Goal: Task Accomplishment & Management: Complete application form

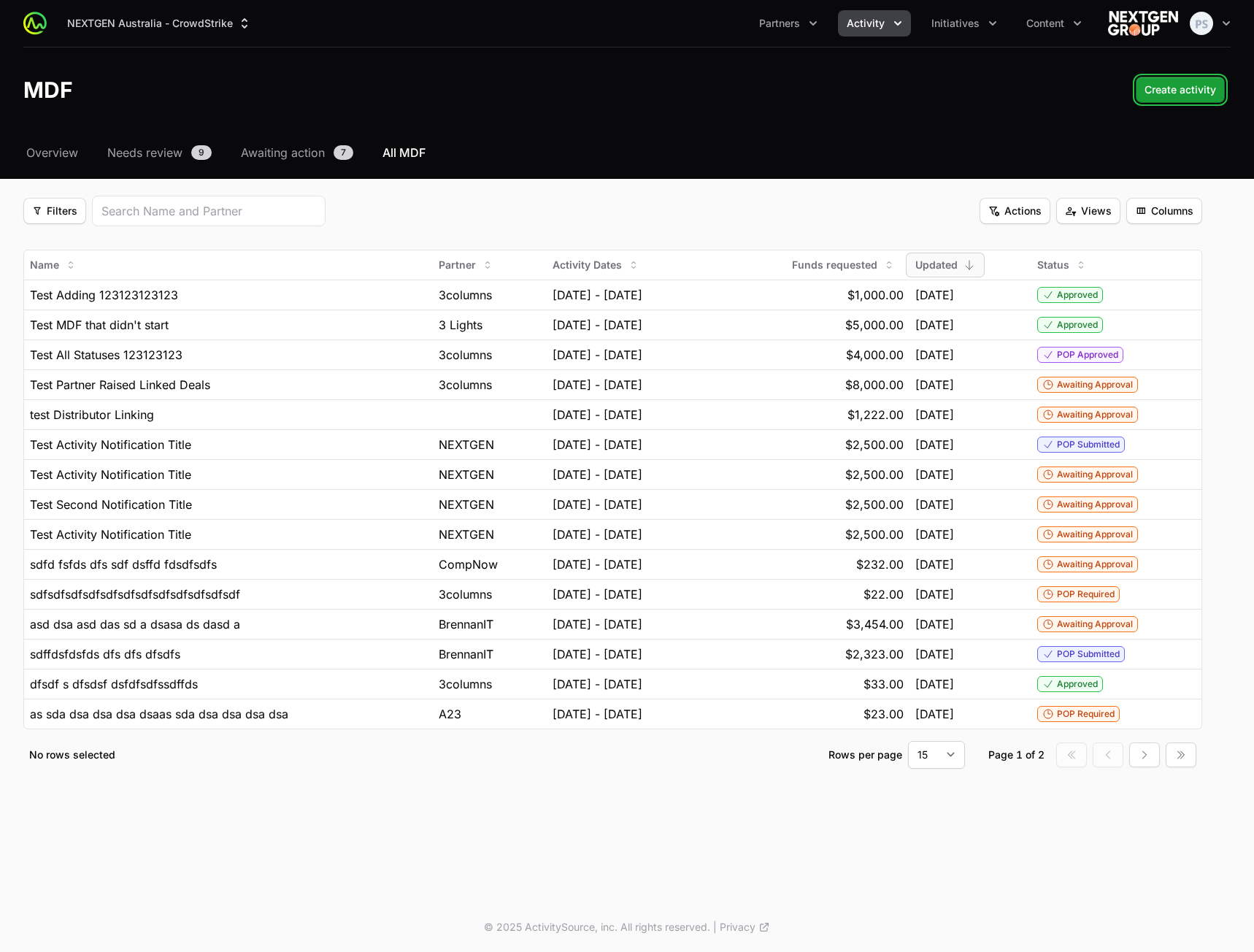
drag, startPoint x: 1180, startPoint y: 83, endPoint x: 827, endPoint y: 118, distance: 354.7
click at [630, 120] on header "MDF Create activity Create activity" at bounding box center [627, 90] width 1254 height 85
click at [1184, 97] on span "Create activity" at bounding box center [1180, 90] width 71 height 18
click at [1176, 103] on header "MDF Create activity Create activity" at bounding box center [627, 90] width 1254 height 85
click at [1184, 87] on span "Create activity" at bounding box center [1180, 90] width 71 height 18
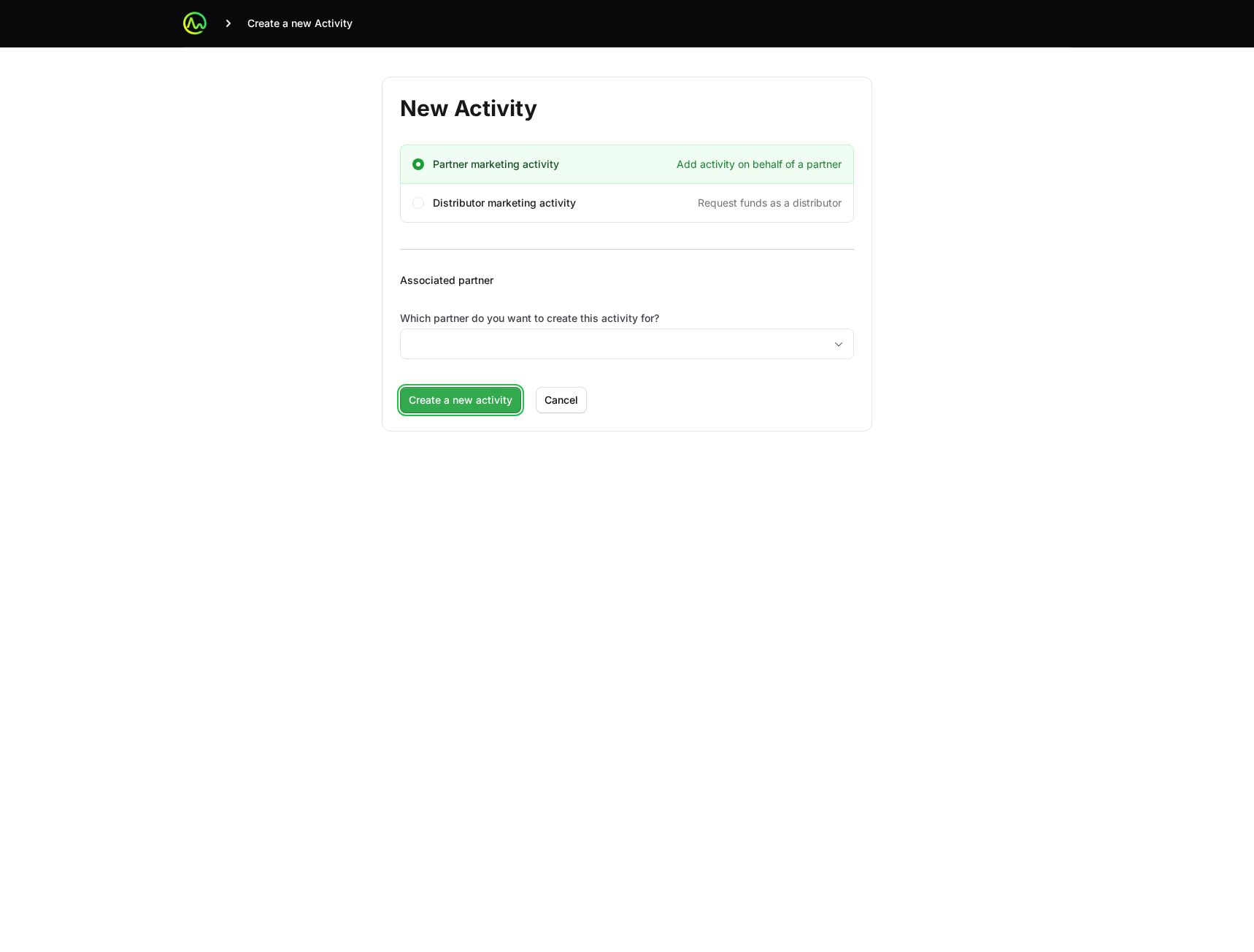
click at [446, 400] on span "Create a new activity" at bounding box center [461, 400] width 104 height 18
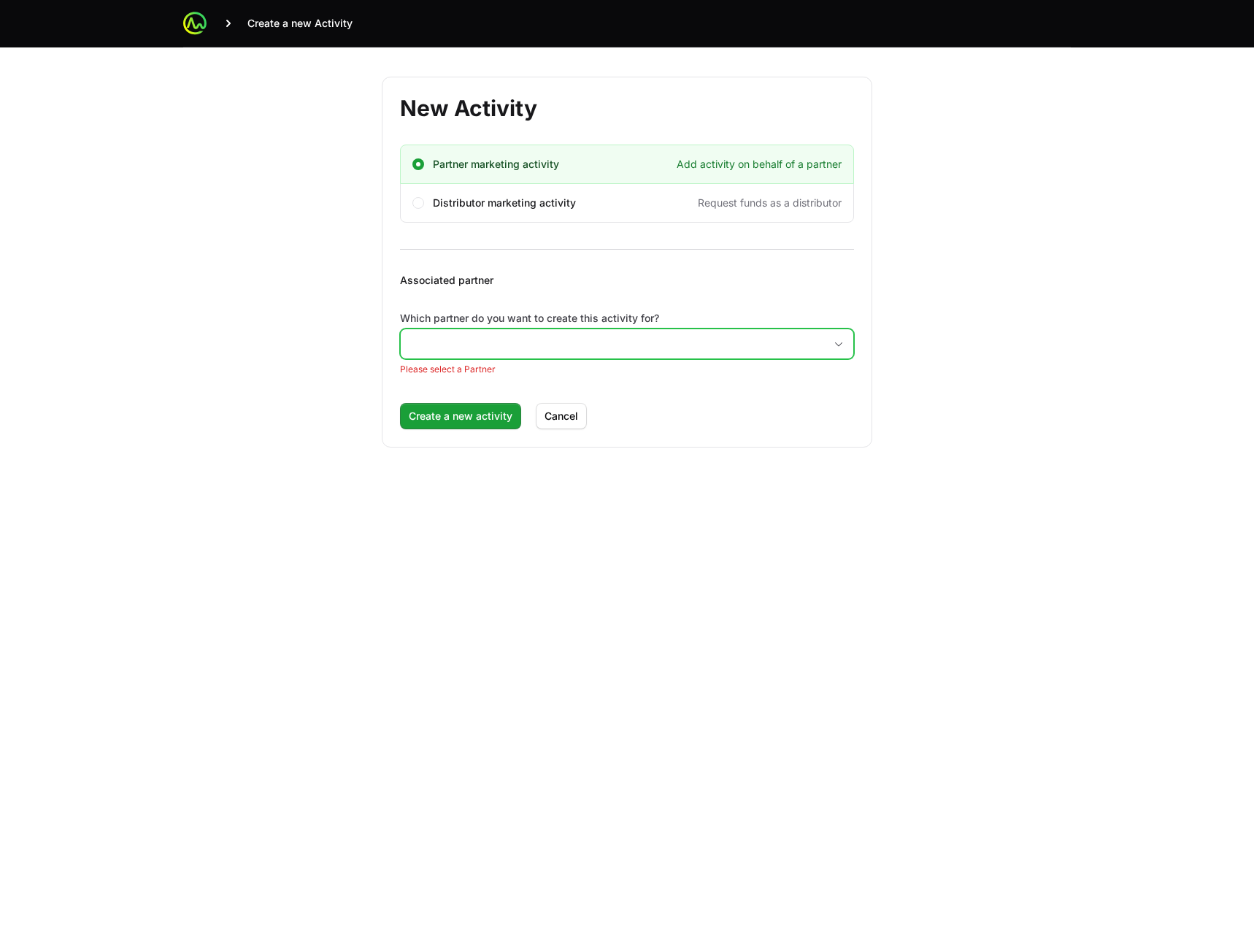
click at [534, 350] on input "Which partner do you want to create this activity for?" at bounding box center [612, 343] width 424 height 29
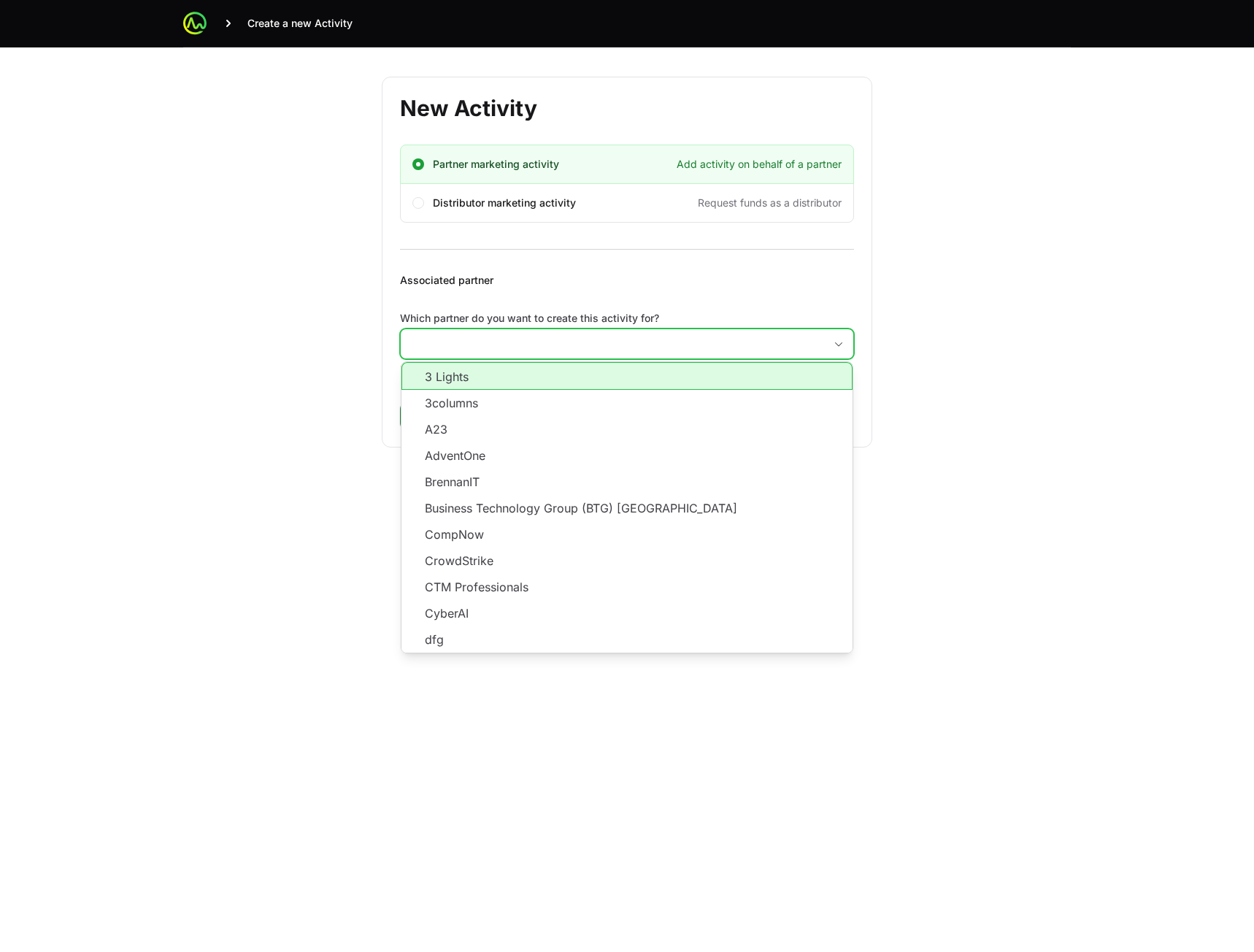
click at [536, 337] on input "Which partner do you want to create this activity for?" at bounding box center [612, 343] width 424 height 29
drag, startPoint x: 522, startPoint y: 357, endPoint x: 472, endPoint y: 390, distance: 59.9
click at [520, 358] on div "3 Lights 3columns A23 AdventOne BrennanIT Business Technology Group (BTG) NZ Co…" at bounding box center [627, 343] width 454 height 31
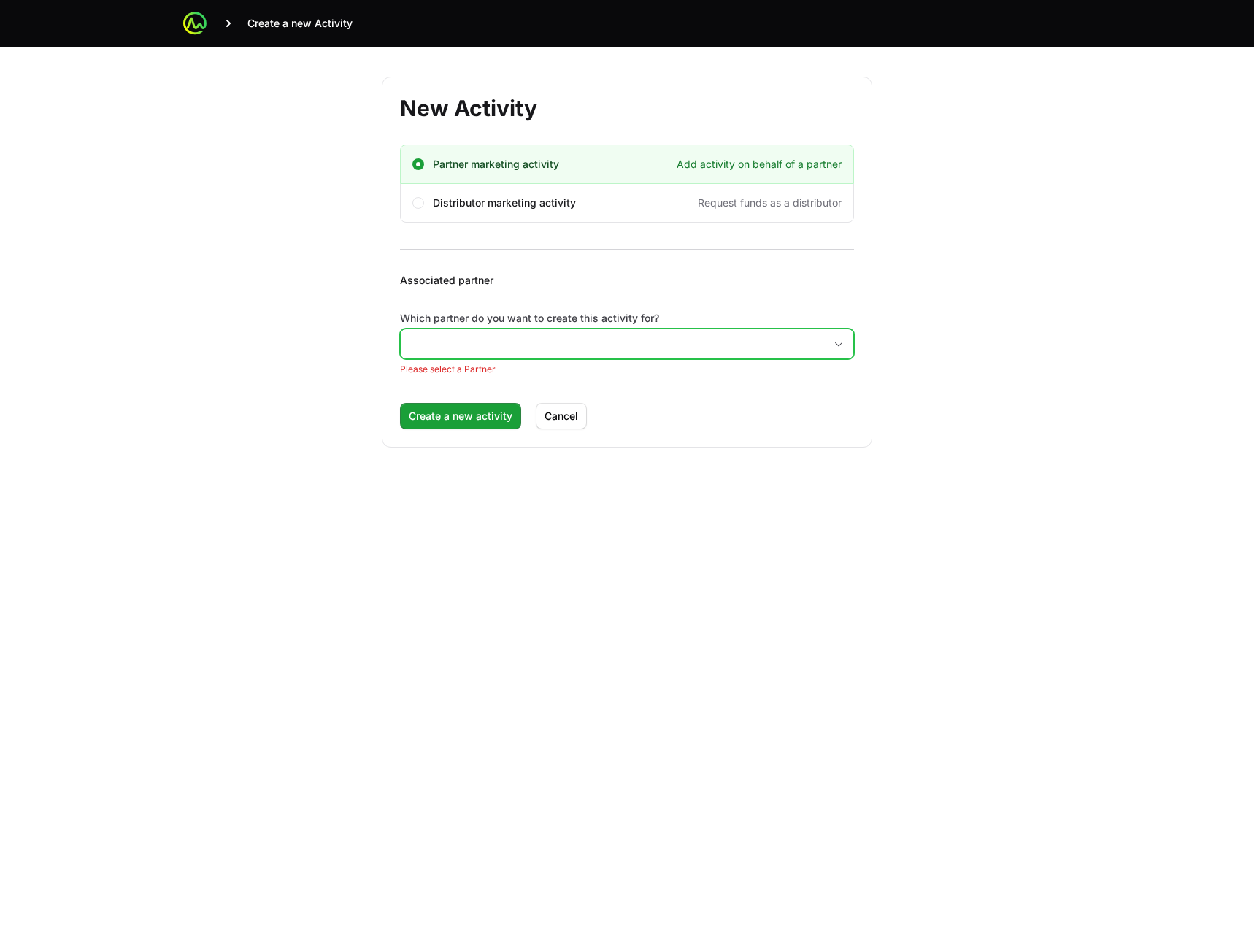
click at [505, 340] on input "Which partner do you want to create this activity for?" at bounding box center [612, 343] width 424 height 29
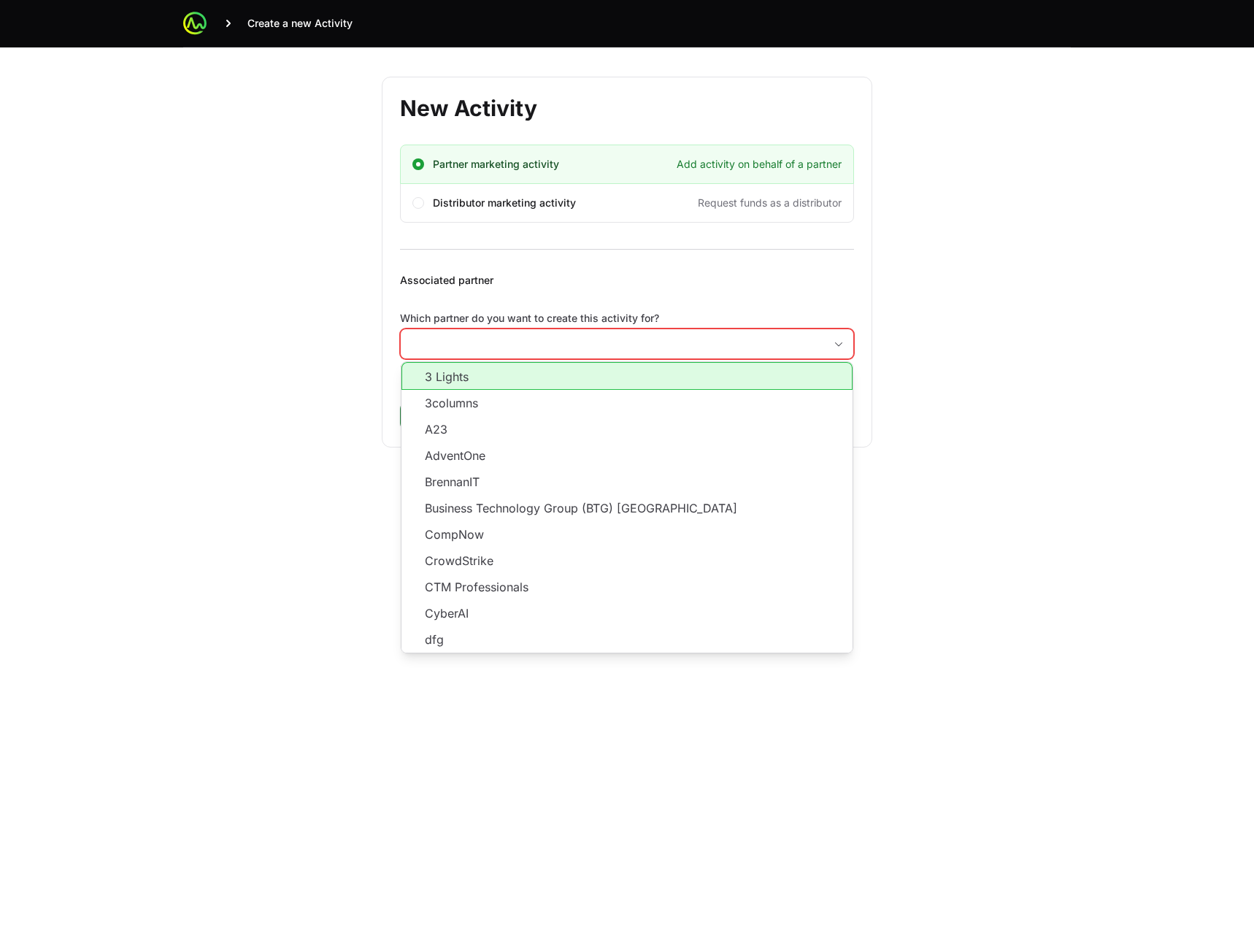
click at [475, 387] on li "3 Lights" at bounding box center [627, 376] width 451 height 28
type input "3 Lights"
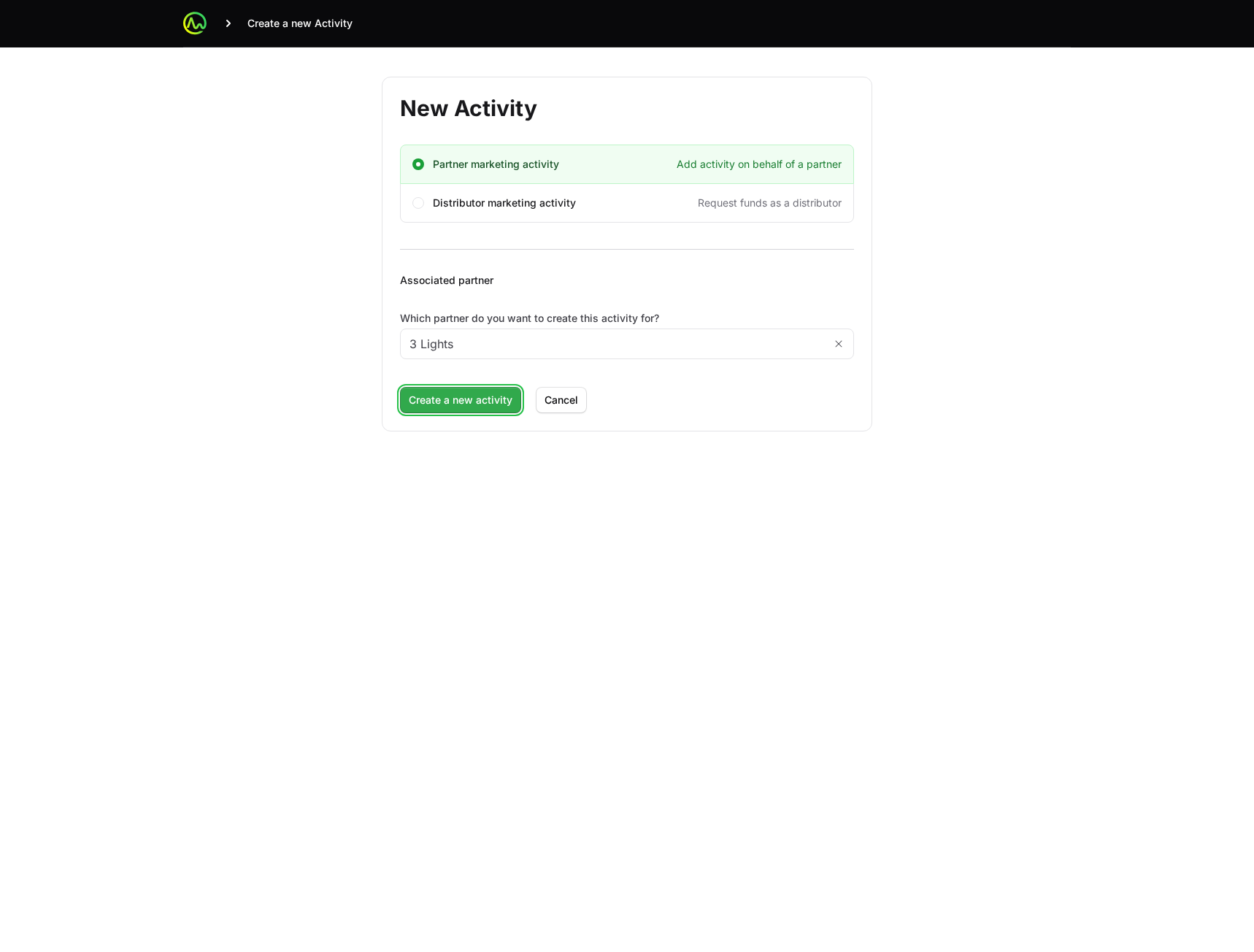
click at [461, 409] on button "Create a new activity Create a new activity" at bounding box center [461, 400] width 122 height 26
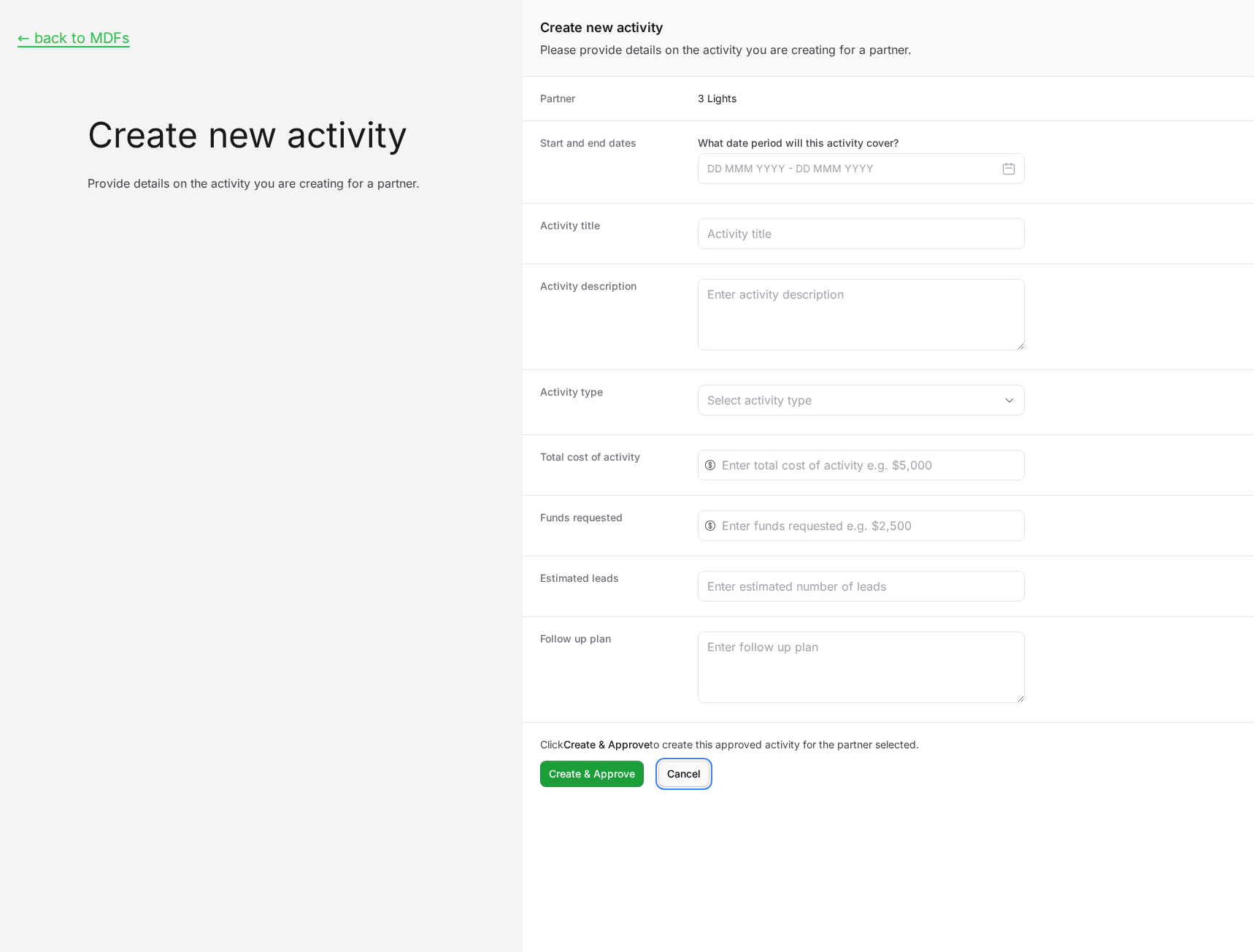
click at [685, 769] on span "Cancel" at bounding box center [684, 774] width 33 height 18
